Goal: Use online tool/utility: Utilize a website feature to perform a specific function

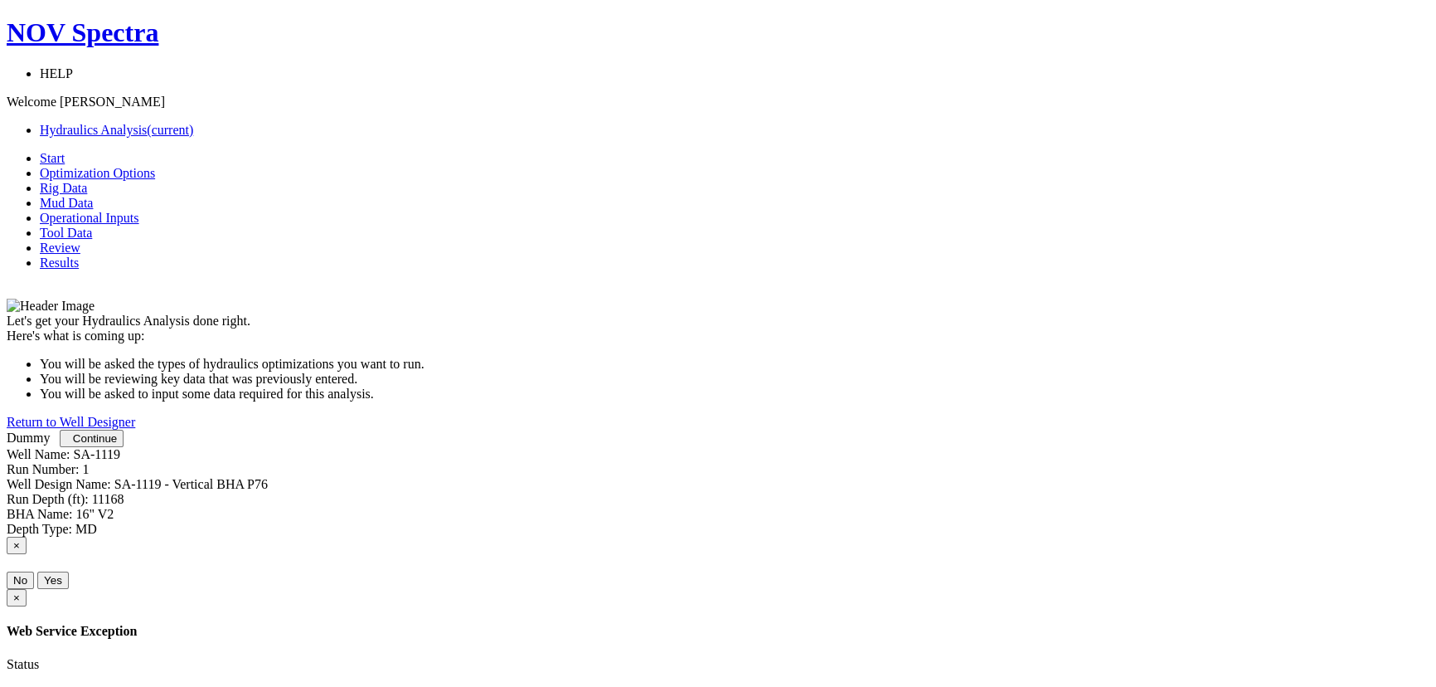
click at [117, 445] on span "Continue" at bounding box center [95, 438] width 44 height 12
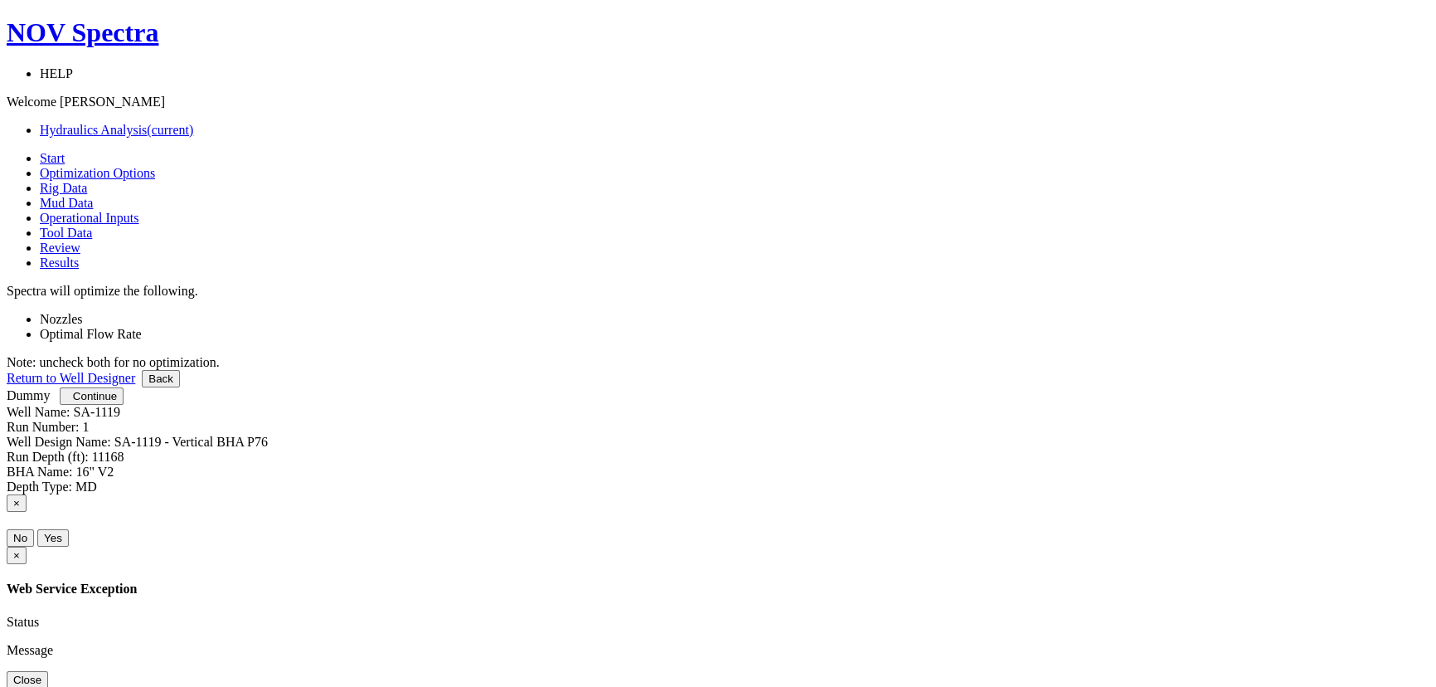
click at [700, 327] on div "Optimal Flow Rate" at bounding box center [735, 334] width 1390 height 15
click at [142, 327] on label "Optimal Flow Rate" at bounding box center [91, 334] width 102 height 14
click at [83, 312] on label "Nozzles" at bounding box center [61, 319] width 43 height 14
click at [124, 405] on button "Continue" at bounding box center [92, 395] width 64 height 17
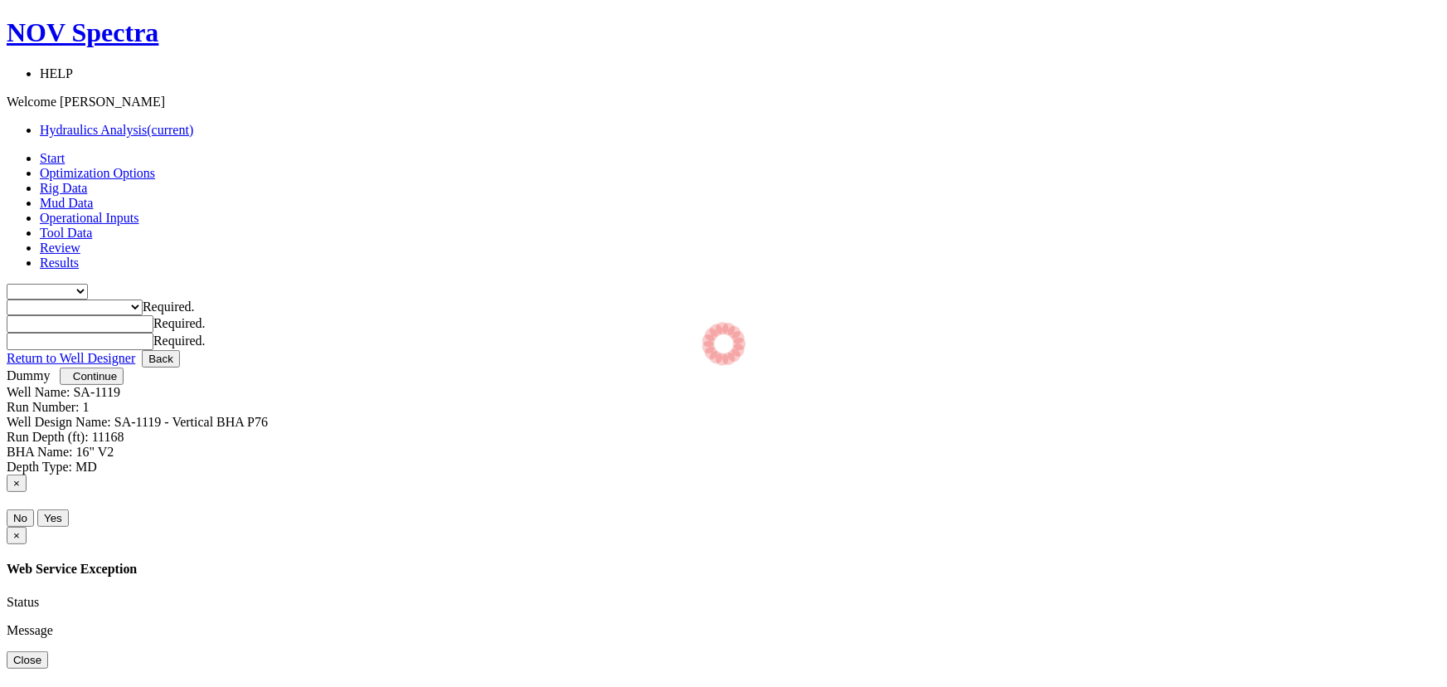
type input "0"
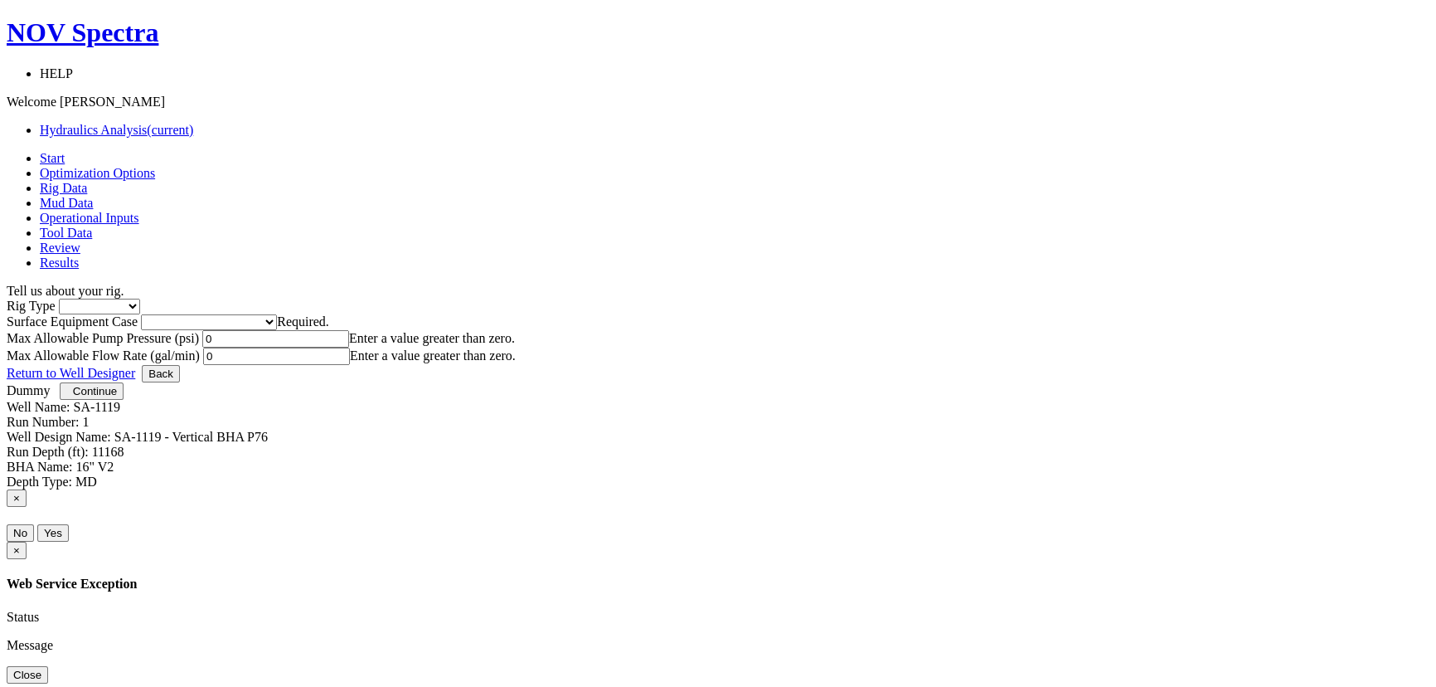
click at [140, 299] on select "Inland Water Land Offshore" at bounding box center [99, 307] width 81 height 16
select select "2"
click at [140, 299] on select "Inland Water Land Offshore" at bounding box center [99, 307] width 81 height 16
click at [349, 348] on input "0" at bounding box center [275, 338] width 147 height 17
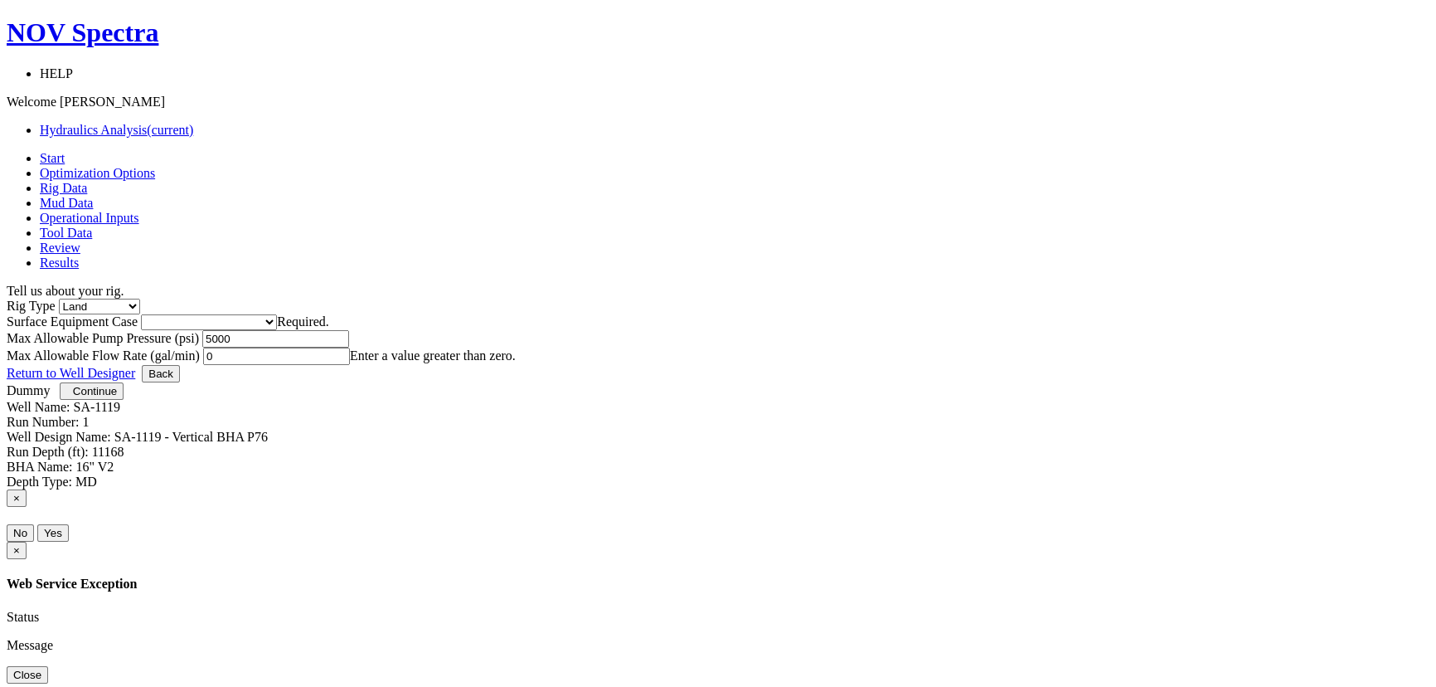
type input "5000"
type input "5"
type input "1500"
click at [277, 314] on select "Please select Smaller Rigs Smaller to Medium Rigs Medium to Larger Rigs Larger …" at bounding box center [209, 322] width 136 height 16
select select "4"
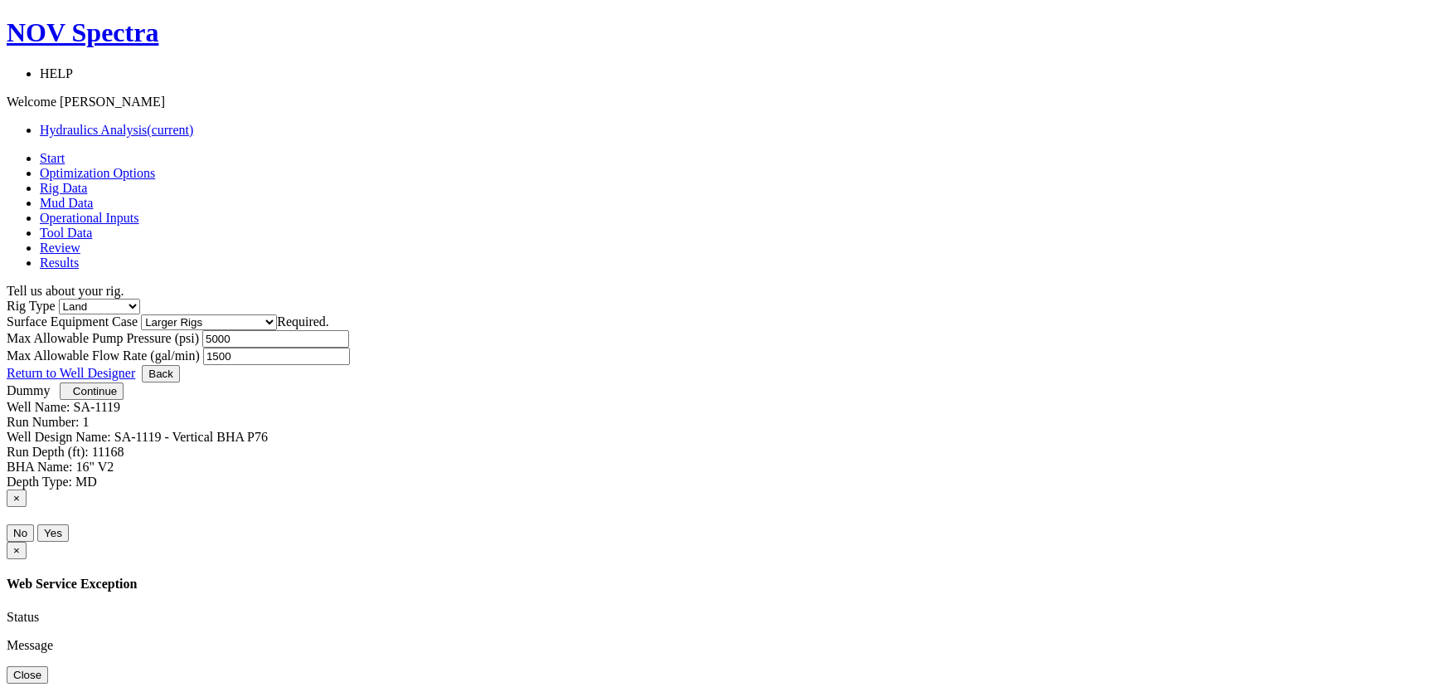
click at [277, 314] on select "Please select Smaller Rigs Smaller to Medium Rigs Medium to Larger Rigs Larger …" at bounding box center [209, 322] width 136 height 16
click at [117, 397] on span "Continue" at bounding box center [95, 391] width 44 height 12
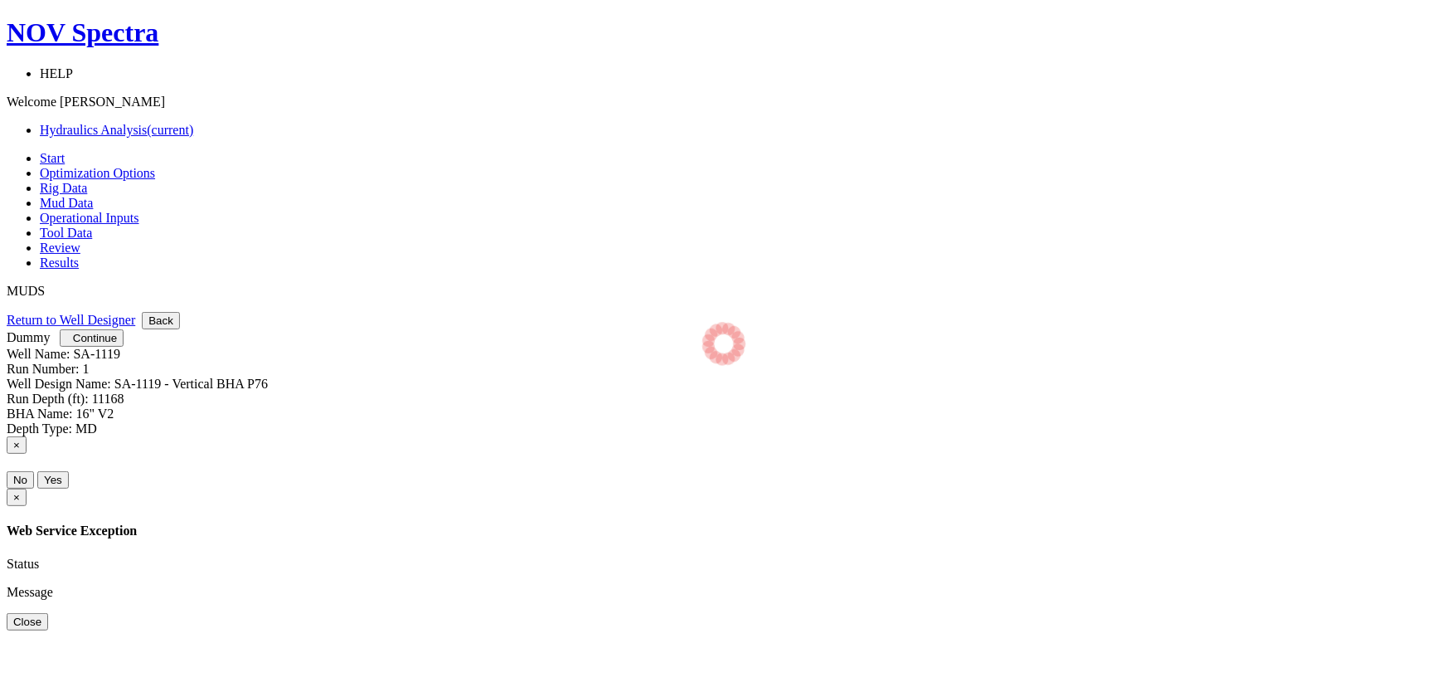
select select "7"
select select "1"
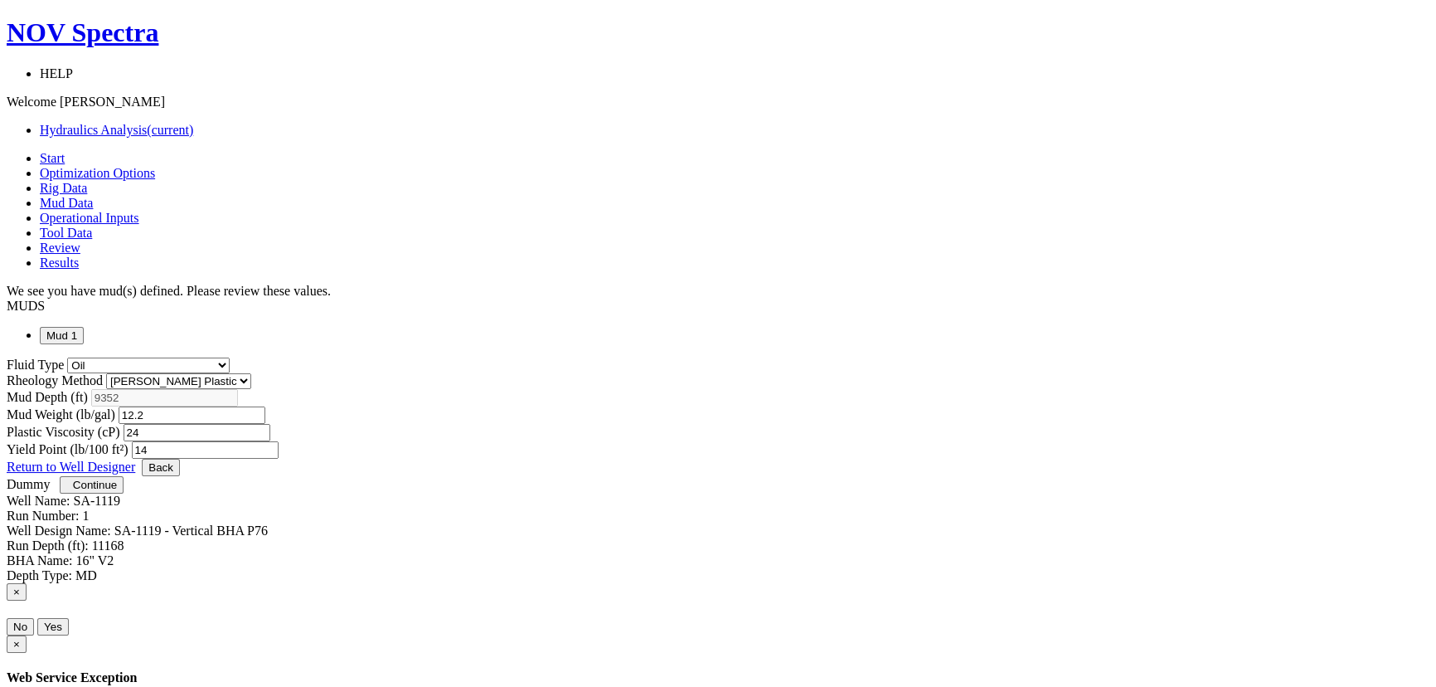
click at [117, 491] on span "Continue" at bounding box center [95, 485] width 44 height 12
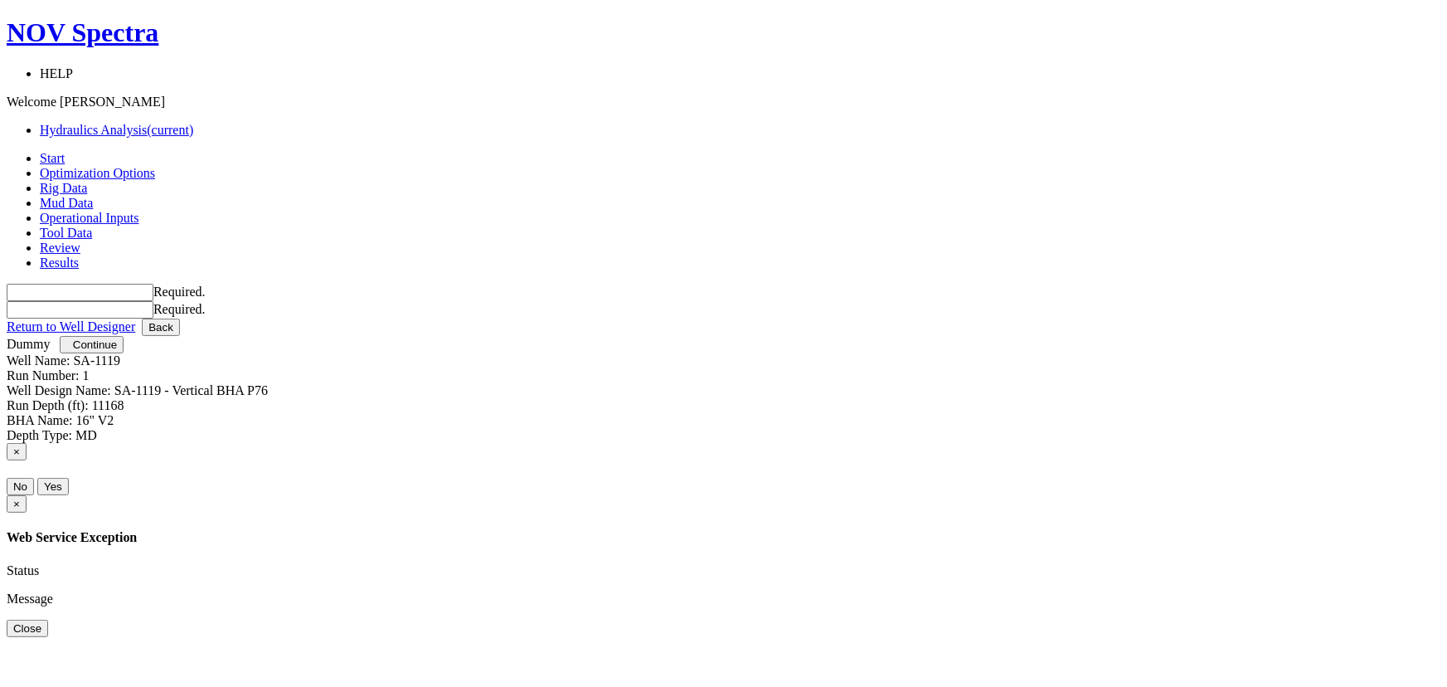
type input "0"
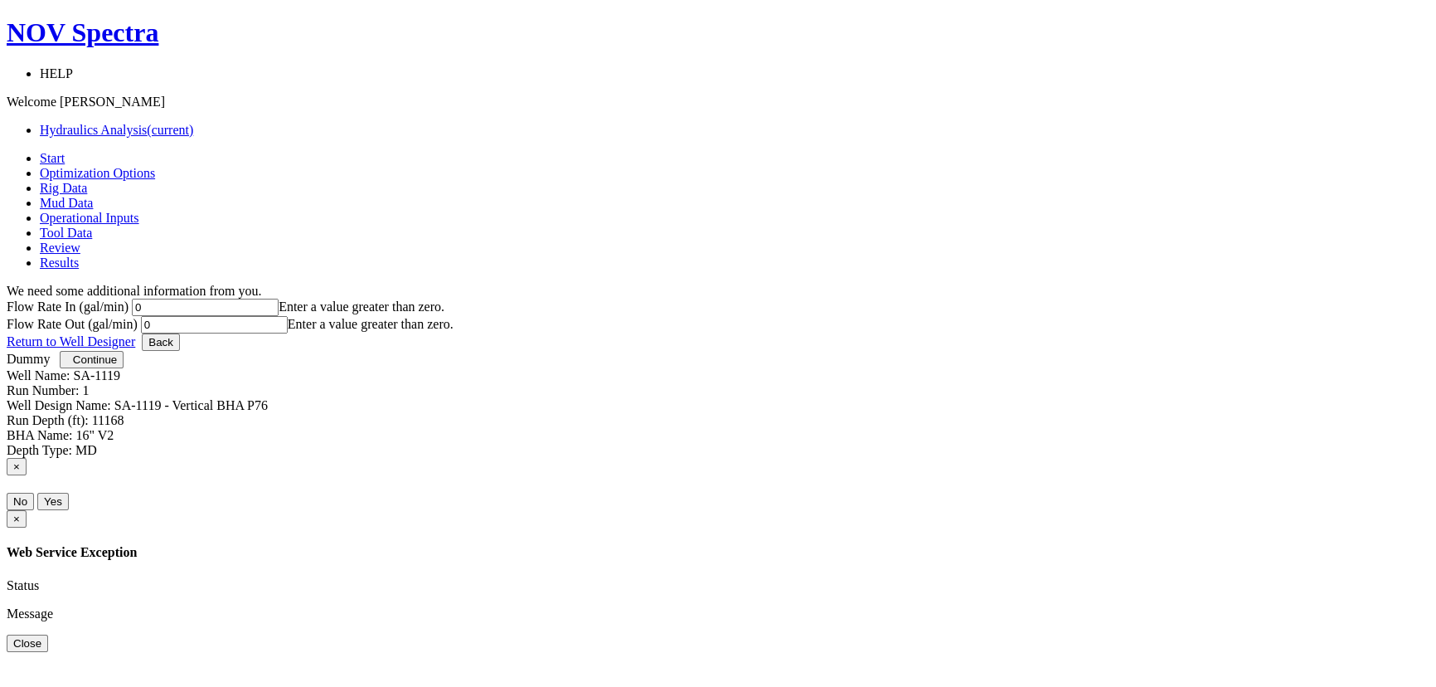
click at [180, 351] on button "Back" at bounding box center [161, 341] width 38 height 17
click at [279, 299] on input "0" at bounding box center [205, 307] width 147 height 17
type input "1000"
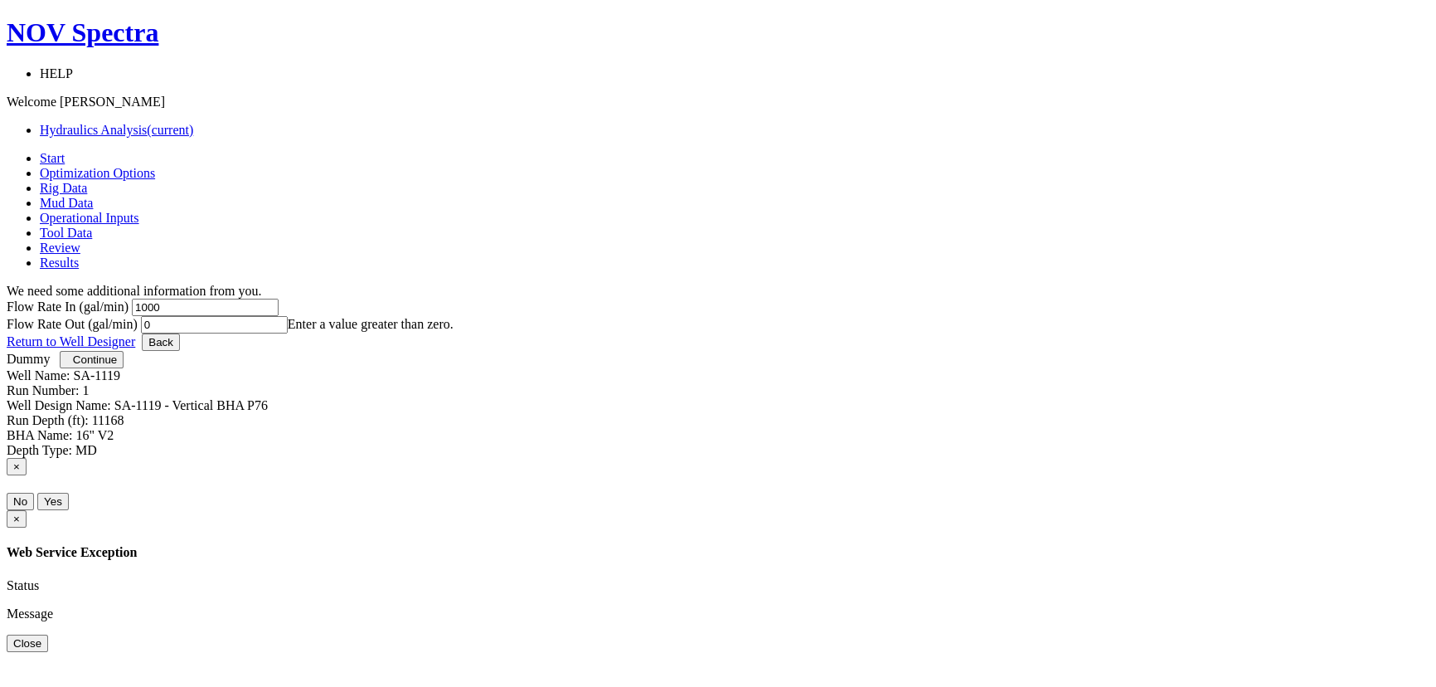
click at [288, 316] on input "0" at bounding box center [214, 324] width 147 height 17
type input "1000"
click at [117, 366] on span "Continue" at bounding box center [95, 359] width 44 height 12
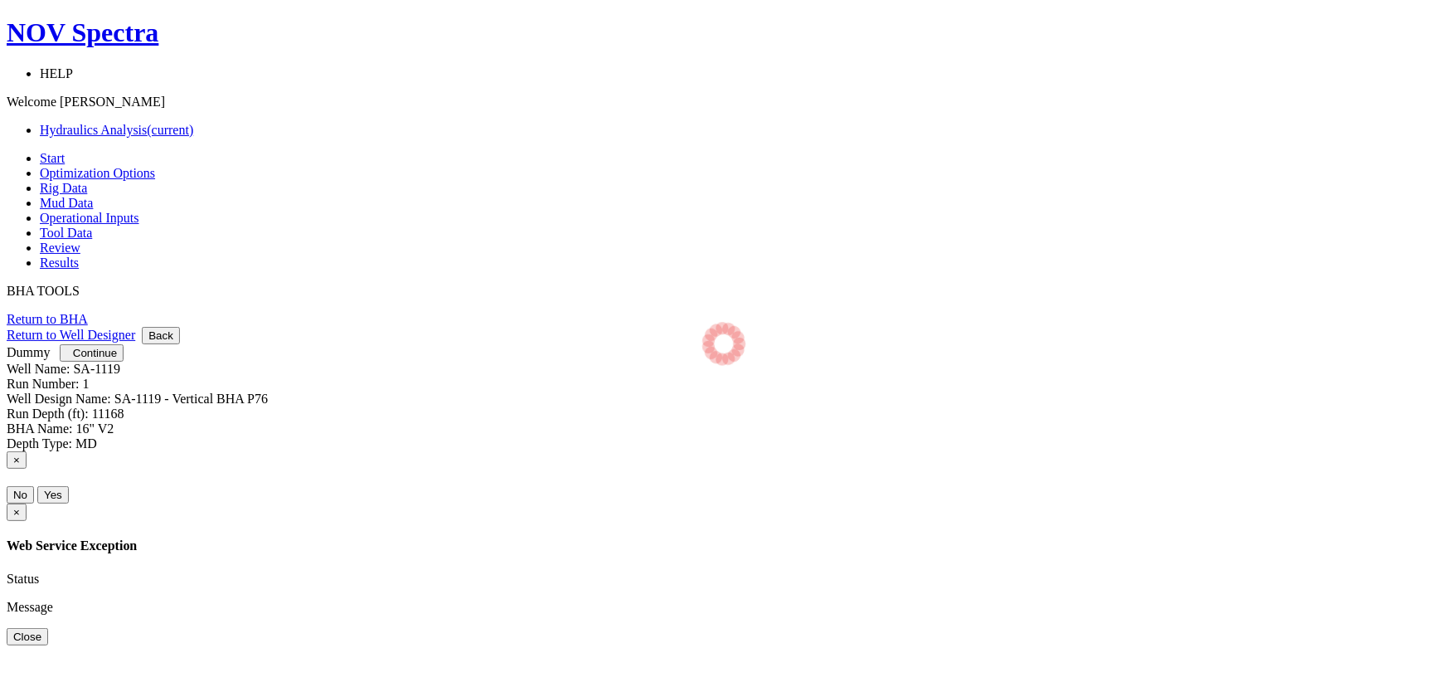
select select "7"
select select "3"
select select "6"
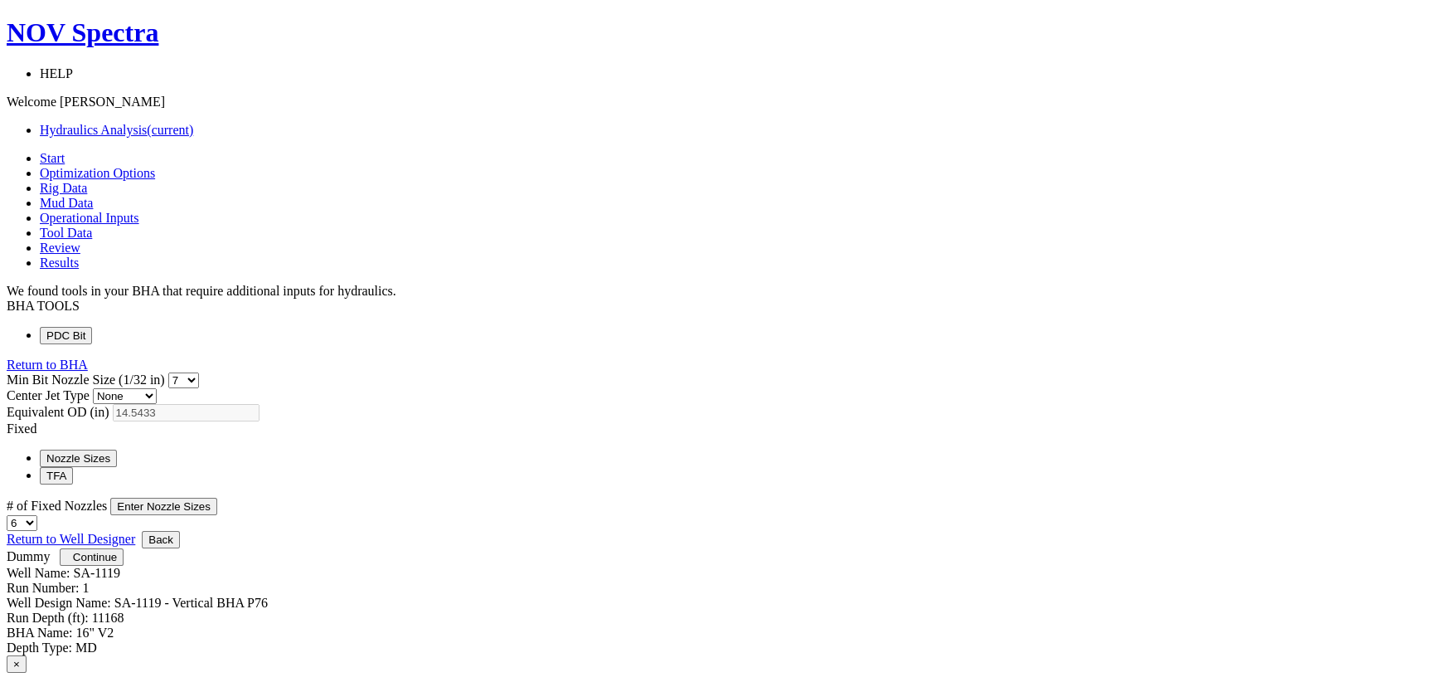
click at [199, 372] on select "0 1 2 3 4 5 6 7 8 9 10 11 12 13 14 15 16 17 18 19 20 21 22 23 24 25 26 27 28 29…" at bounding box center [183, 380] width 31 height 16
select select "10"
click at [199, 372] on select "0 1 2 3 4 5 6 7 8 9 10 11 12 13 14 15 16 17 18 19 20 21 22 23 24 25 26 27 28 29…" at bounding box center [183, 380] width 31 height 16
click at [37, 515] on select "1 2 3 4 5 6 7 8 9 10 11 12 13 14 15 16 17 18 19 20" at bounding box center [22, 523] width 31 height 16
select select "10"
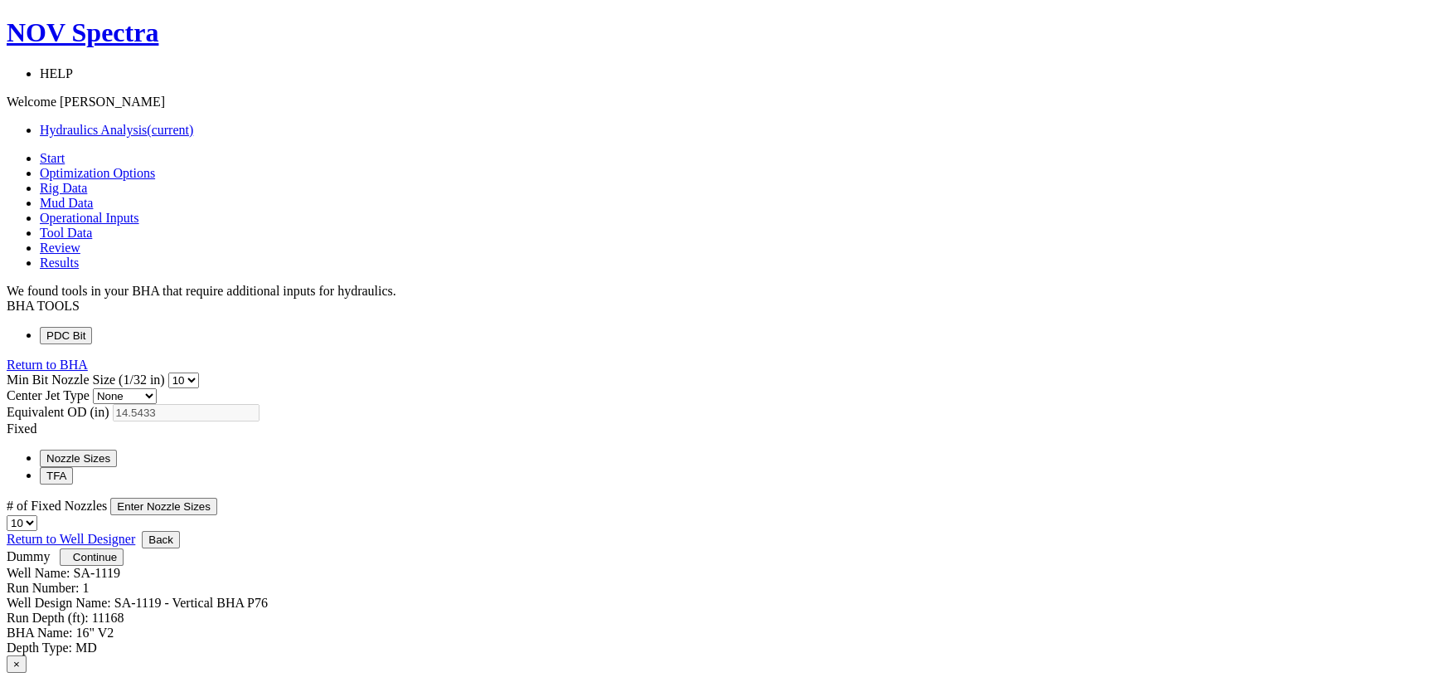
click at [37, 515] on select "1 2 3 4 5 6 7 8 9 10 11 12 13 14 15 16 17 18 19 20" at bounding box center [22, 523] width 31 height 16
click at [217, 498] on button "Enter Nozzle Sizes" at bounding box center [163, 506] width 107 height 17
select select "12"
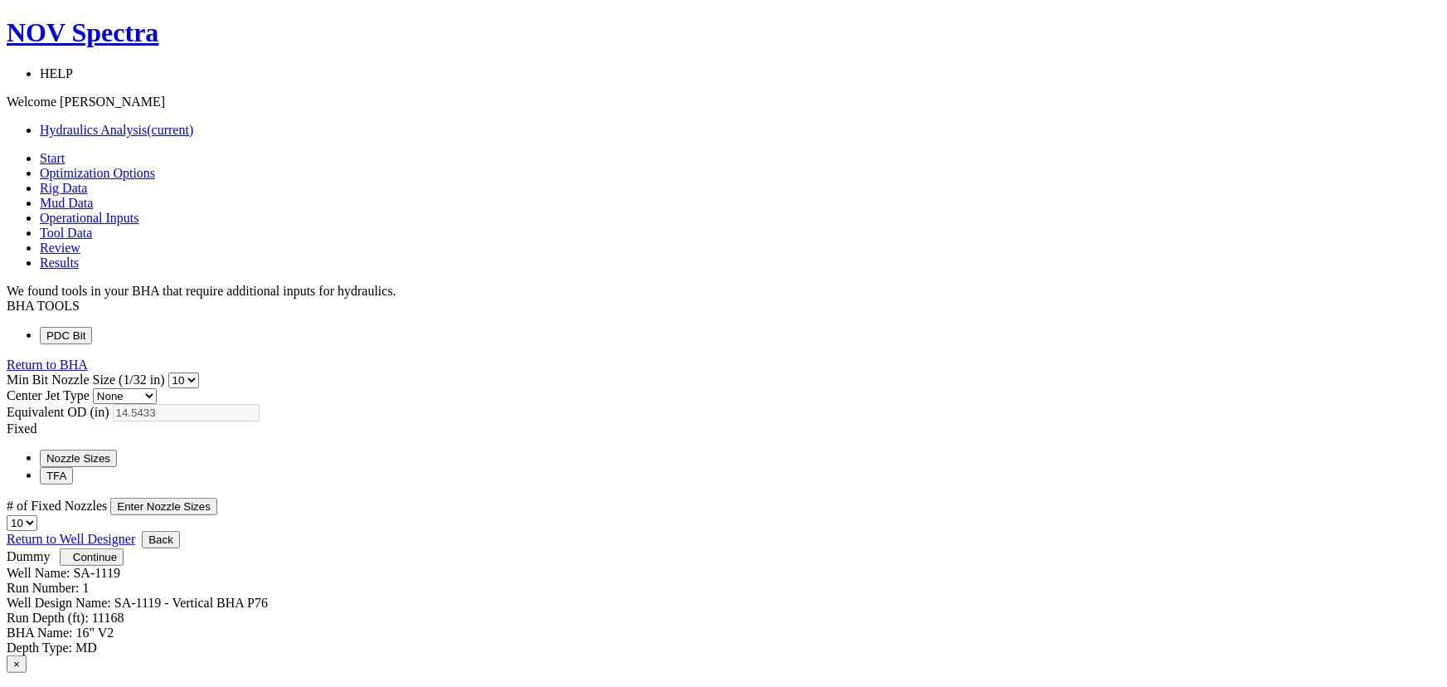
select select "12"
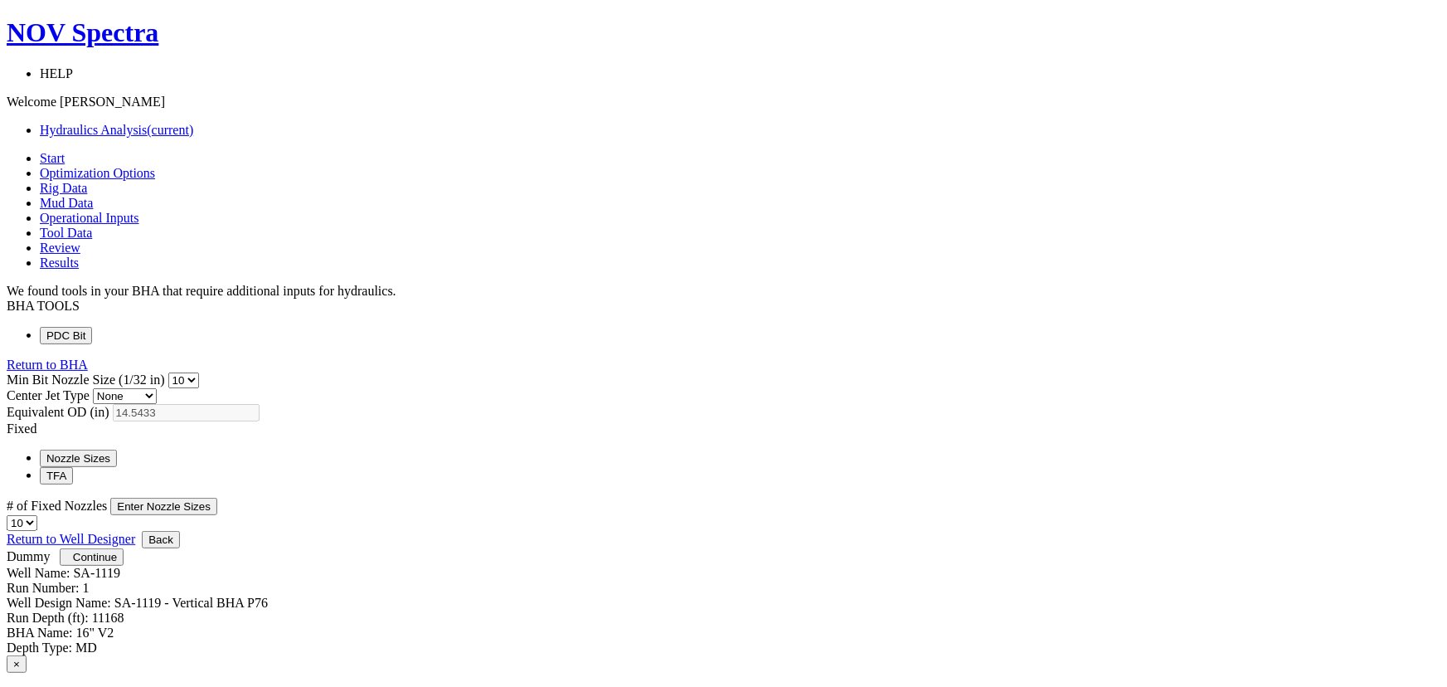
select select "12"
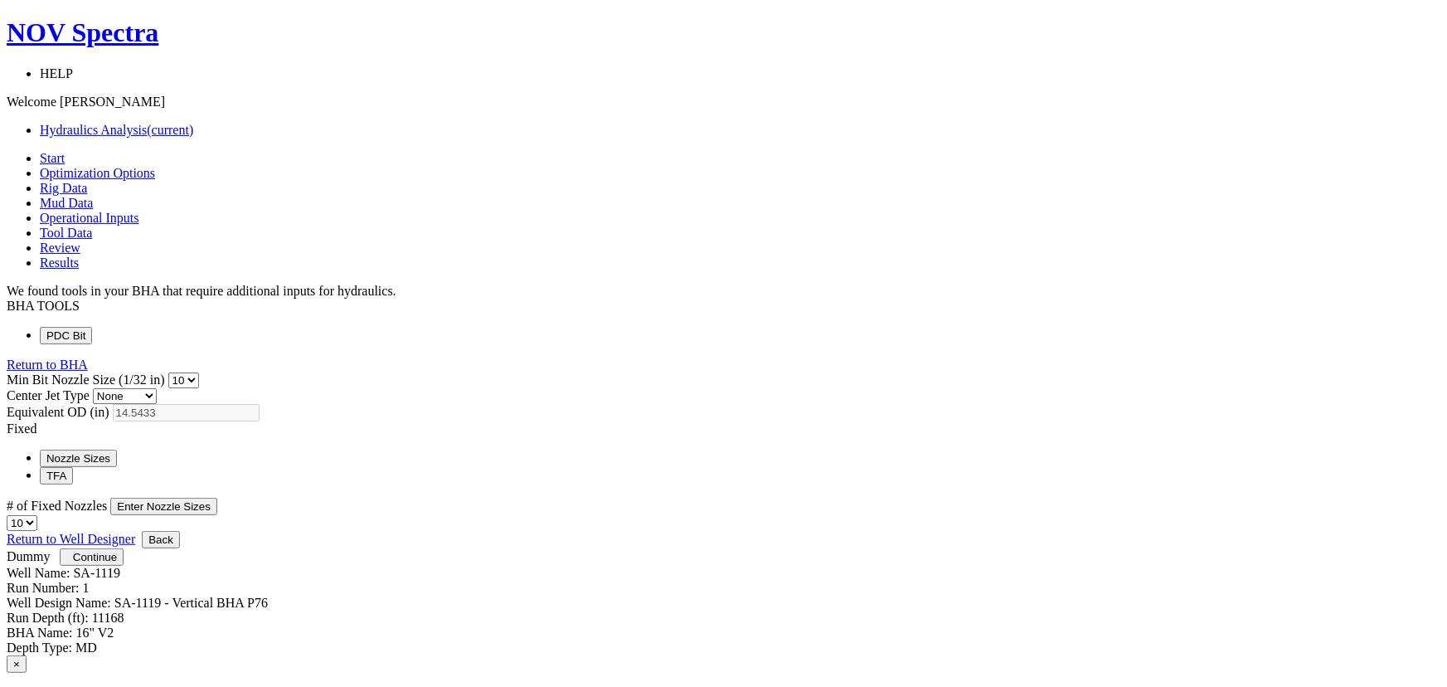
select select "12"
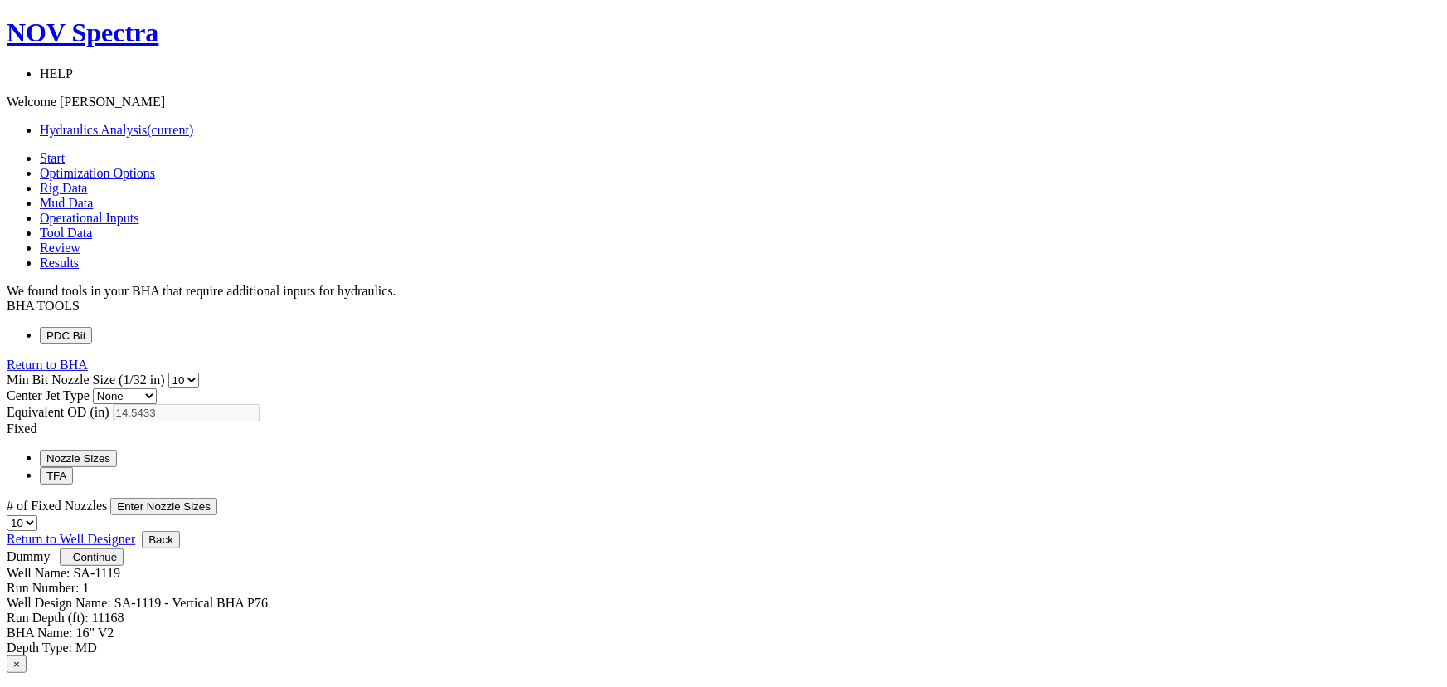
select select "12"
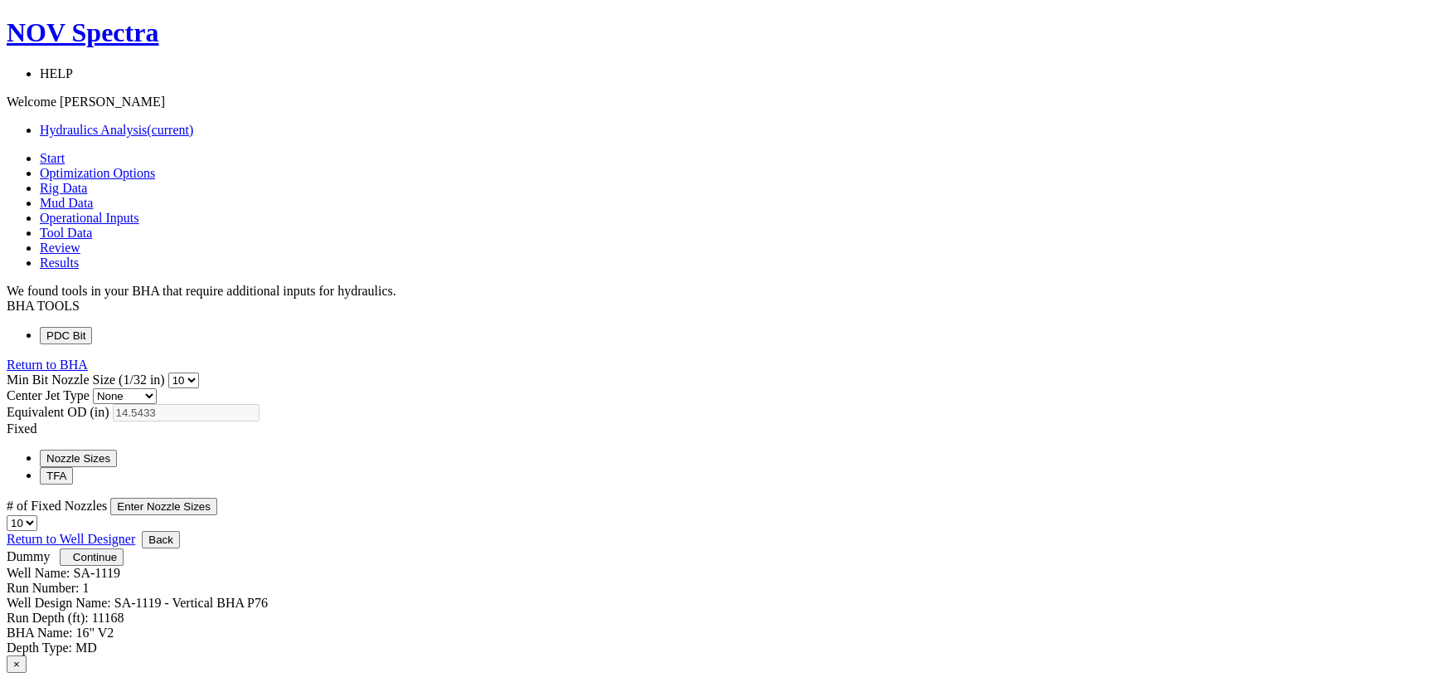
click at [124, 566] on button "Continue" at bounding box center [92, 556] width 64 height 17
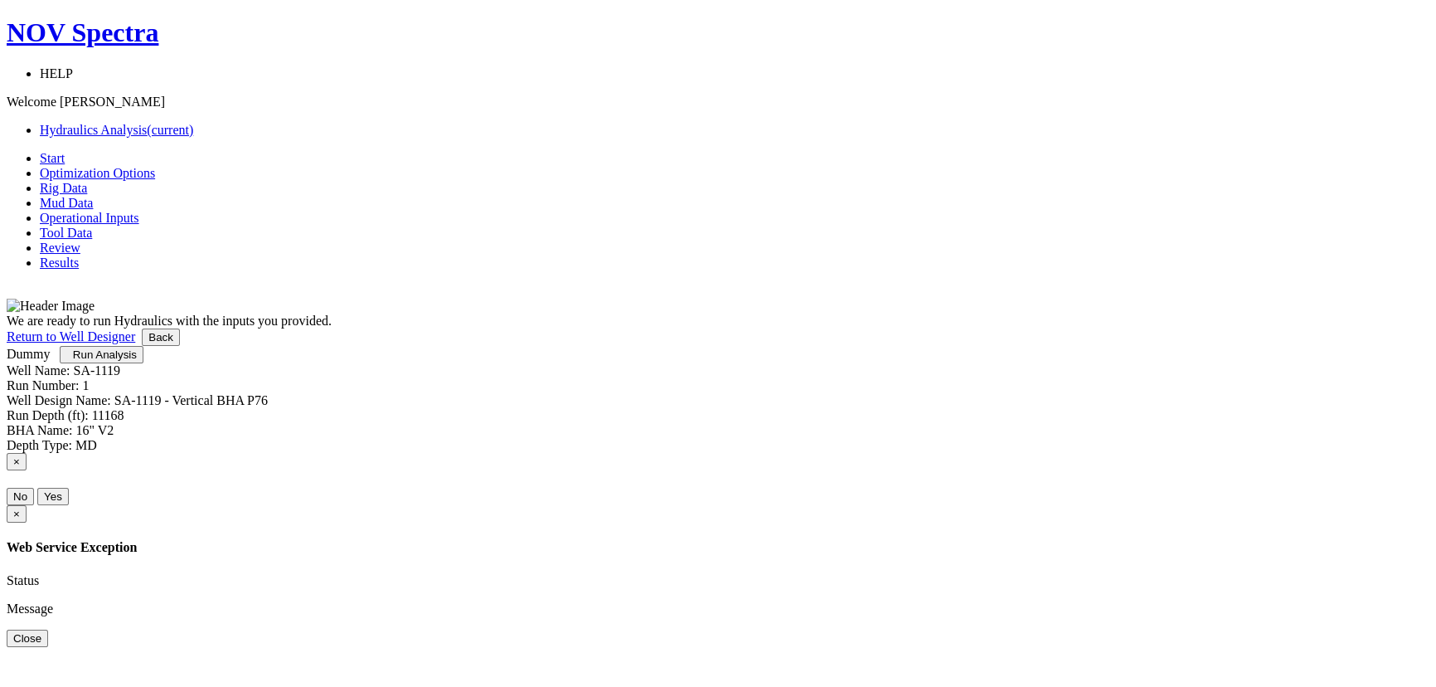
click at [137, 361] on span "Run Analysis" at bounding box center [105, 354] width 64 height 12
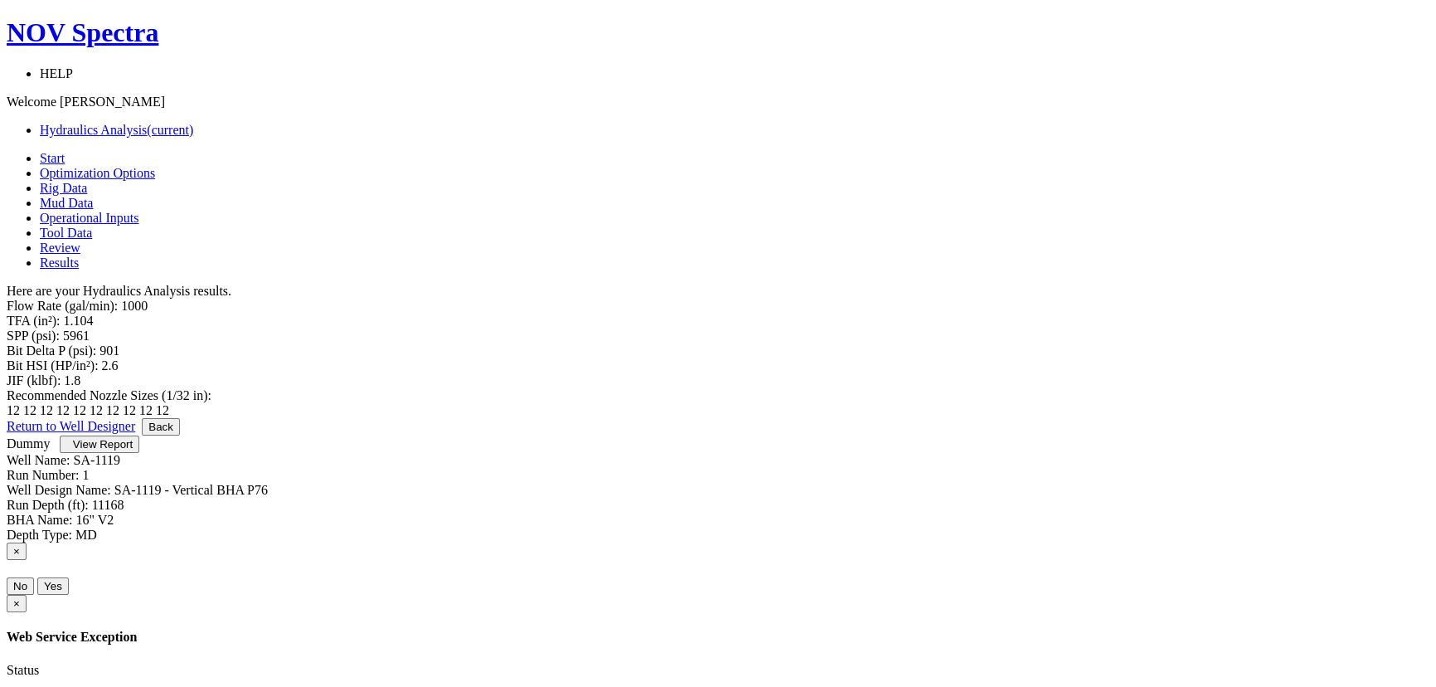
click at [66, 450] on span "button" at bounding box center [66, 444] width 0 height 12
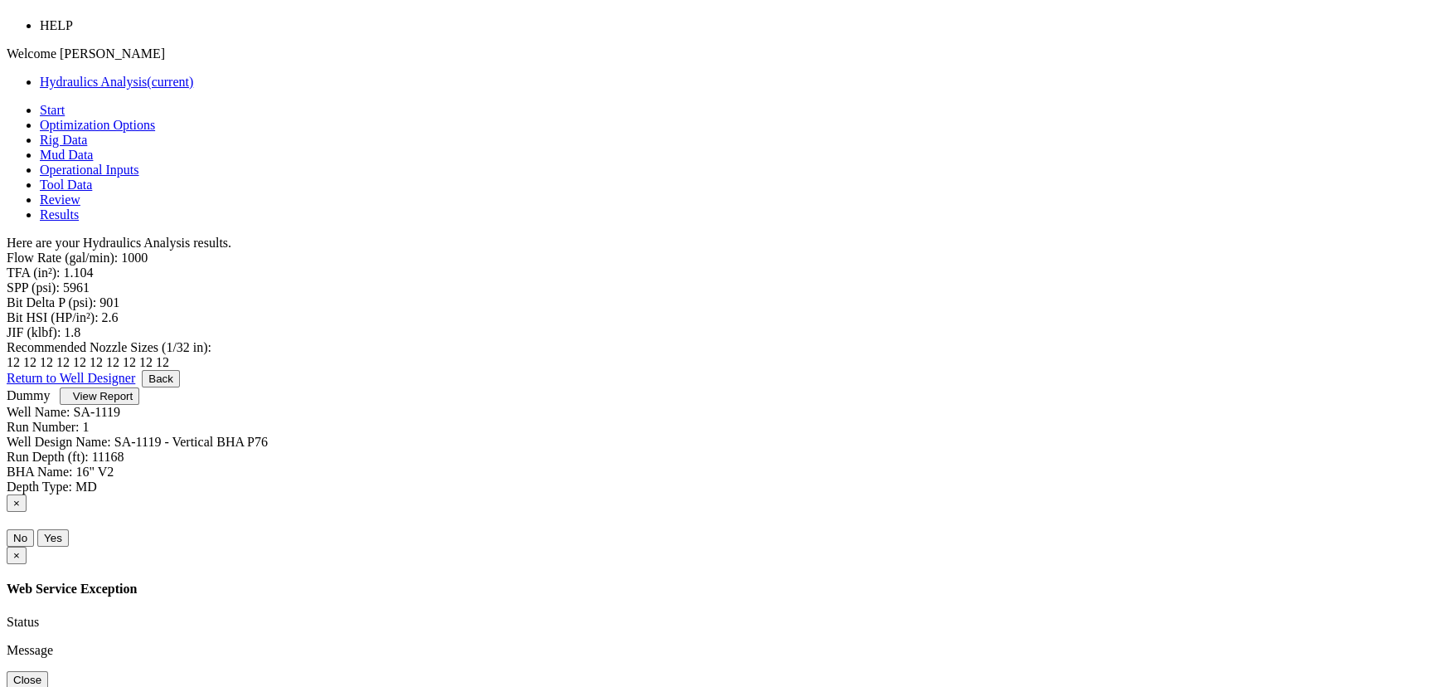
scroll to position [75, 0]
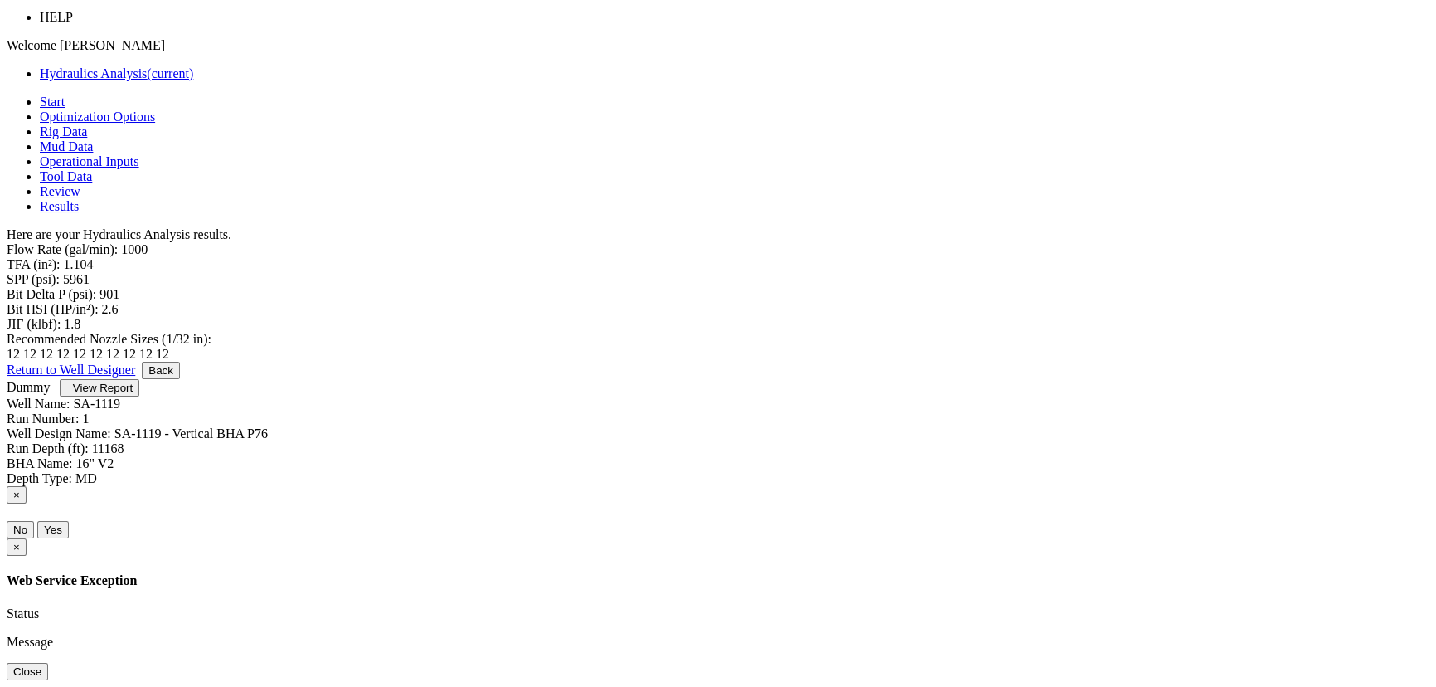
click at [135, 377] on link "Return to Well Designer" at bounding box center [71, 369] width 129 height 14
